Goal: Task Accomplishment & Management: Use online tool/utility

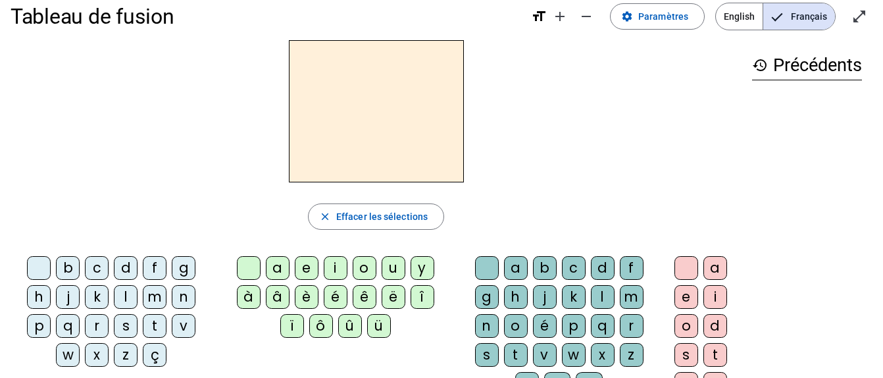
scroll to position [20, 0]
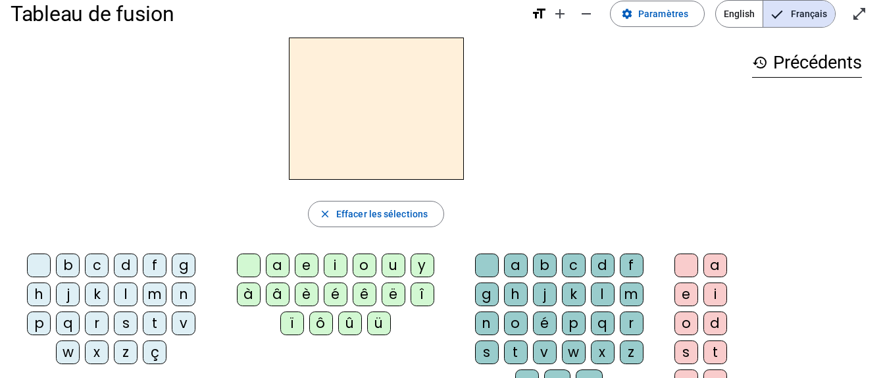
click at [159, 292] on div "m" at bounding box center [155, 294] width 24 height 24
click at [280, 265] on div "a" at bounding box center [278, 265] width 24 height 24
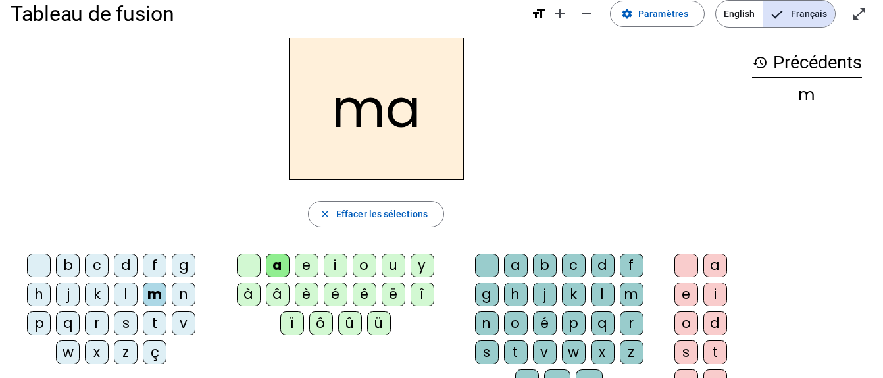
click at [155, 320] on div "t" at bounding box center [155, 323] width 24 height 24
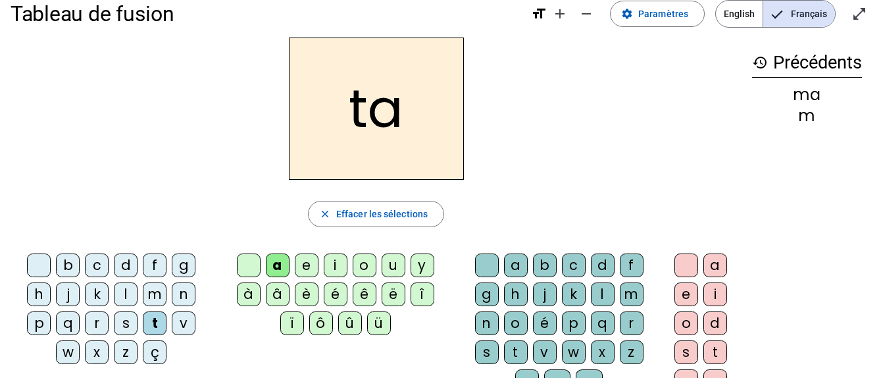
click at [276, 272] on div "a" at bounding box center [278, 265] width 24 height 24
click at [128, 265] on div "d" at bounding box center [126, 265] width 24 height 24
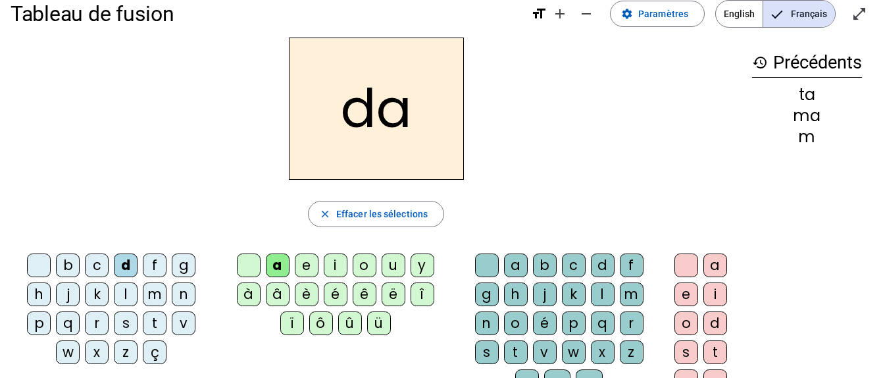
click at [281, 271] on div "a" at bounding box center [278, 265] width 24 height 24
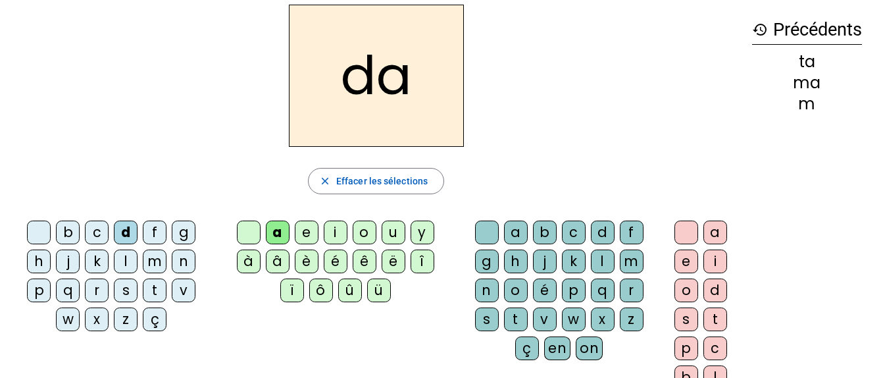
scroll to position [0, 0]
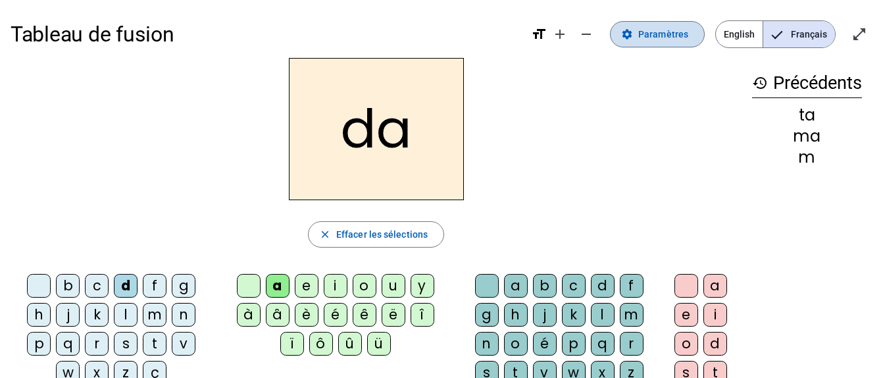
click at [659, 45] on span at bounding box center [657, 34] width 93 height 32
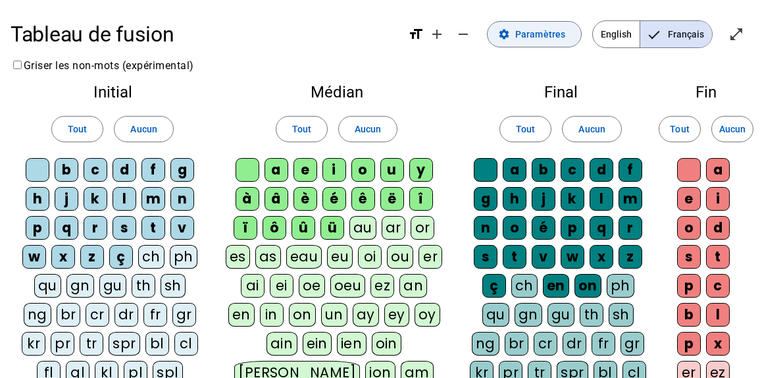
click at [543, 30] on span "Paramètres" at bounding box center [540, 34] width 50 height 16
click at [544, 36] on span "Paramètres" at bounding box center [540, 34] width 50 height 16
